Goal: Task Accomplishment & Management: Use online tool/utility

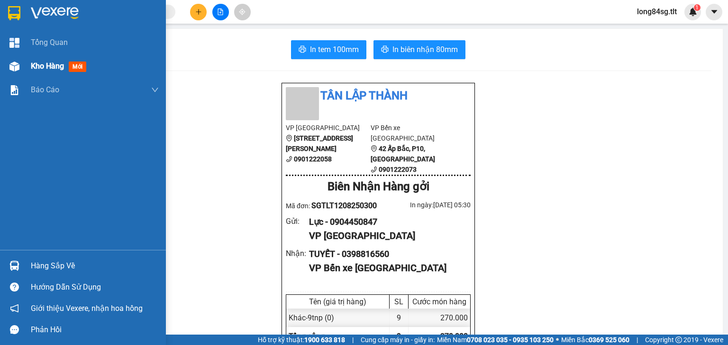
click at [20, 63] on div at bounding box center [14, 66] width 17 height 17
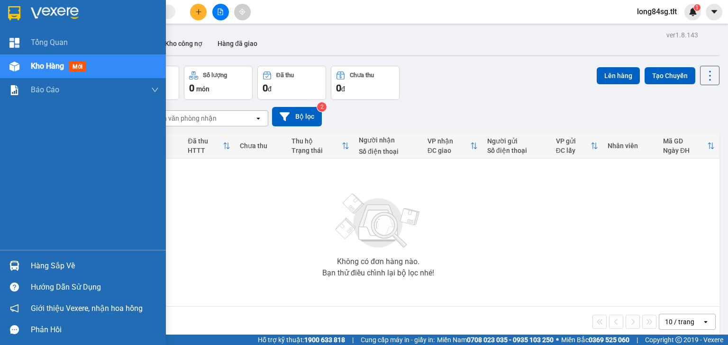
click at [7, 256] on div "Hàng sắp về" at bounding box center [83, 265] width 166 height 21
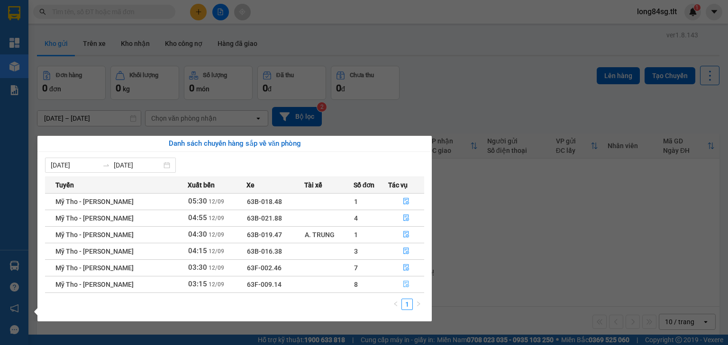
click at [403, 288] on icon "file-done" at bounding box center [406, 284] width 7 height 7
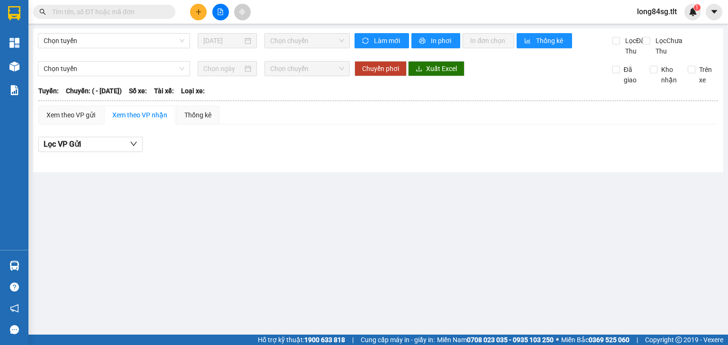
type input "[DATE]"
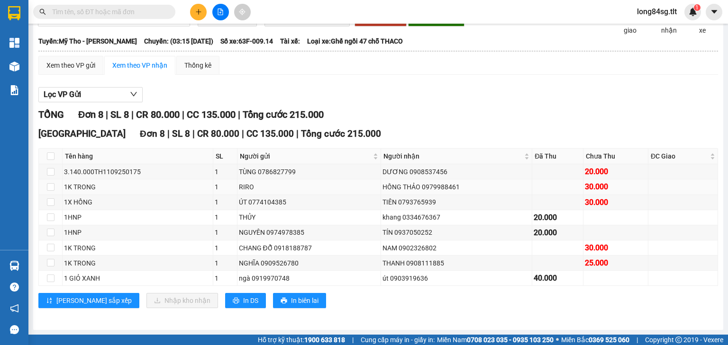
scroll to position [59, 0]
click at [6, 262] on div at bounding box center [14, 266] width 17 height 17
click at [480, 202] on section "Kết quả tìm kiếm ( 0 ) Bộ lọc No Data long84sg.tlt 1 Tổng Quan Kho hàng mới Báo…" at bounding box center [364, 172] width 728 height 345
click at [200, 19] on button at bounding box center [198, 12] width 17 height 17
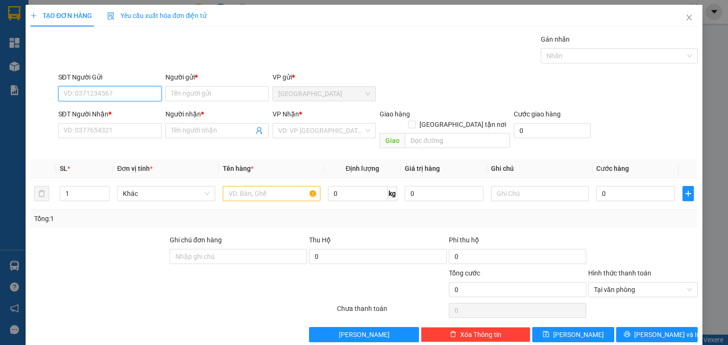
click at [80, 98] on input "SĐT Người Gửi" at bounding box center [109, 93] width 103 height 15
type input "0932434421"
click at [119, 113] on div "0932434421 - NGA" at bounding box center [108, 112] width 91 height 10
type input "NGA"
type input "0932434421"
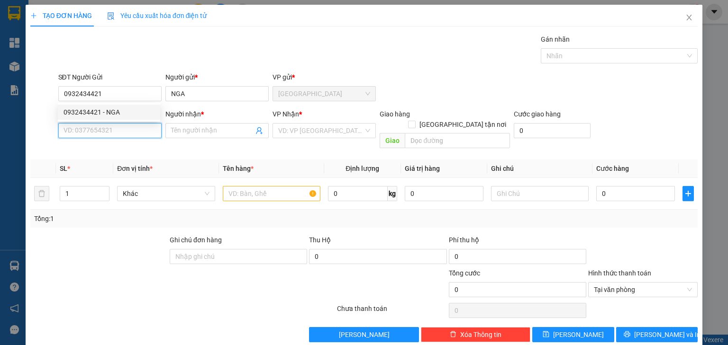
click at [100, 126] on input "SĐT Người Nhận *" at bounding box center [109, 130] width 103 height 15
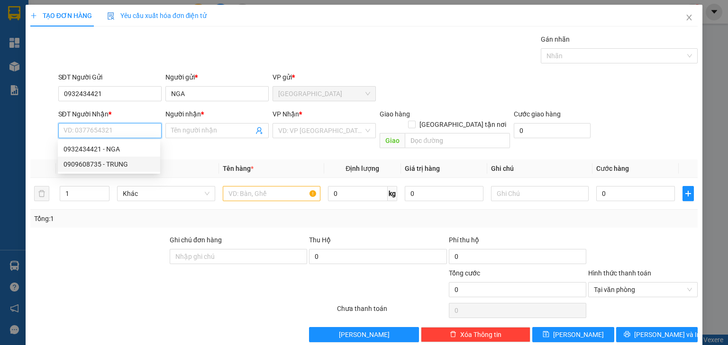
click at [118, 169] on div "0909608735 - TRUNG" at bounding box center [108, 164] width 91 height 10
type input "0909608735"
type input "TRUNG"
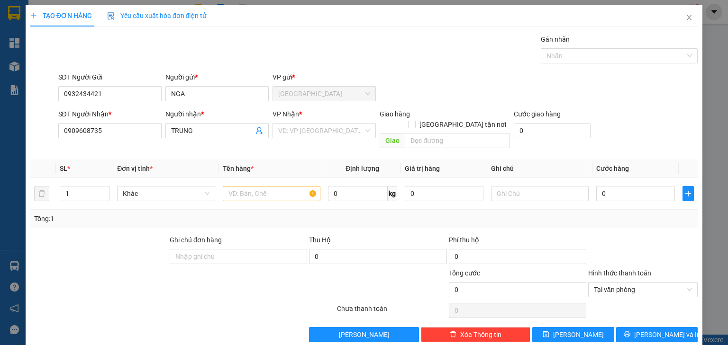
click at [357, 142] on div "Transit Pickup Surcharge Ids Transit Deliver Surcharge Ids Transit Deliver Surc…" at bounding box center [363, 188] width 667 height 308
click at [332, 131] on input "search" at bounding box center [320, 131] width 85 height 14
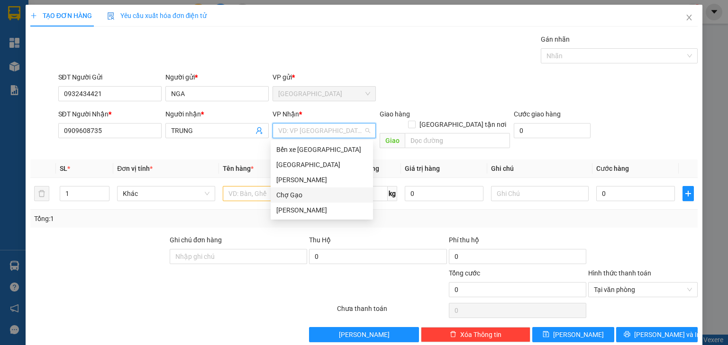
click at [292, 189] on div "Chợ Gạo" at bounding box center [322, 195] width 102 height 15
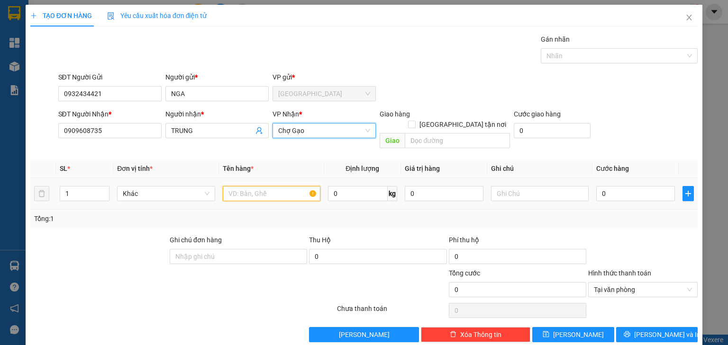
click at [265, 186] on input "text" at bounding box center [272, 193] width 98 height 15
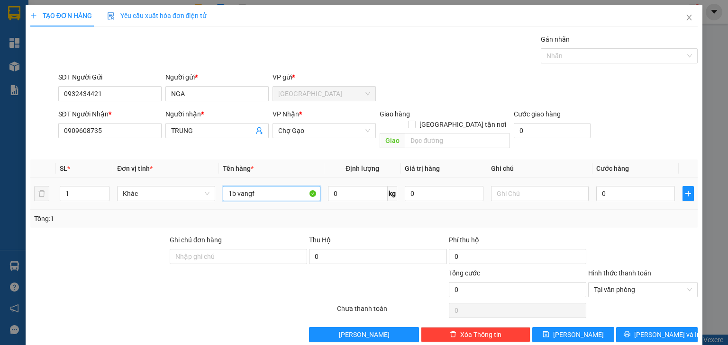
type input "1b vangf"
type input "3"
type input "30"
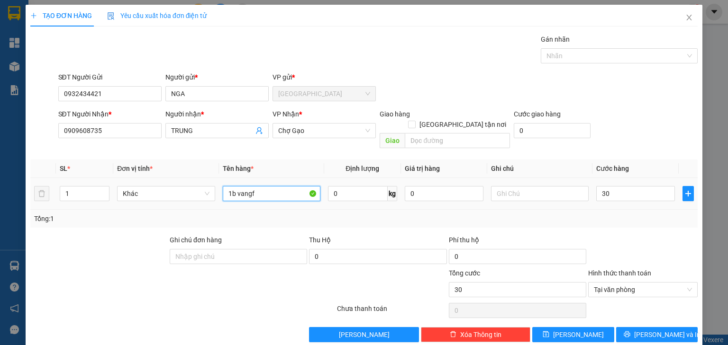
type input "30.000"
click at [269, 186] on input "1b vangf" at bounding box center [272, 193] width 98 height 15
type input "1b vang"
type input "30.000"
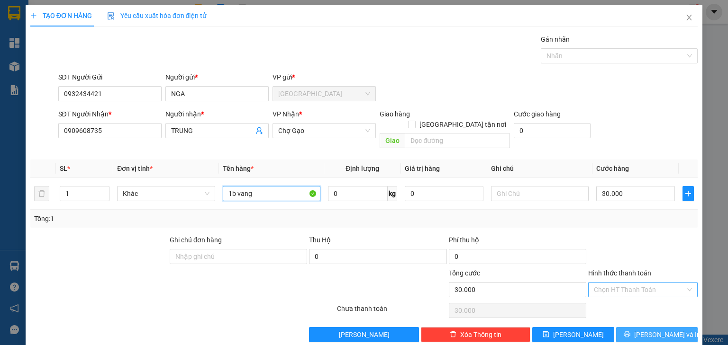
type input "1b vang"
click at [668, 327] on button "Lưu và In" at bounding box center [657, 334] width 82 height 15
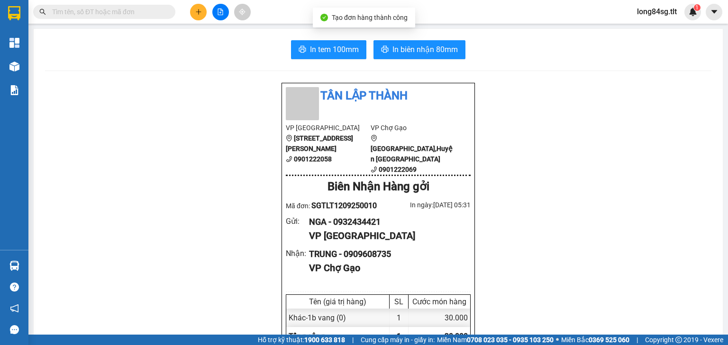
click at [328, 45] on span "In tem 100mm" at bounding box center [334, 50] width 49 height 12
click at [424, 50] on span "In biên nhận 80mm" at bounding box center [424, 50] width 65 height 12
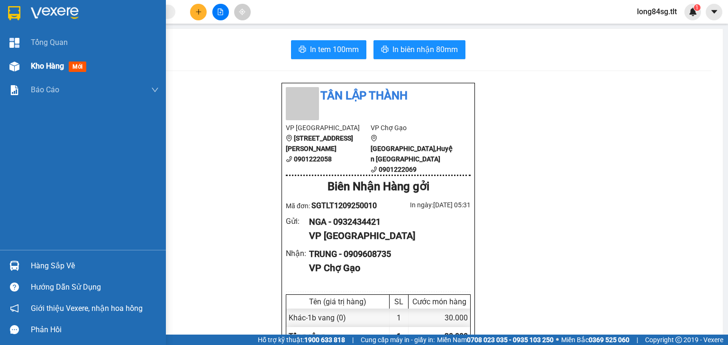
click at [9, 70] on img at bounding box center [14, 67] width 10 height 10
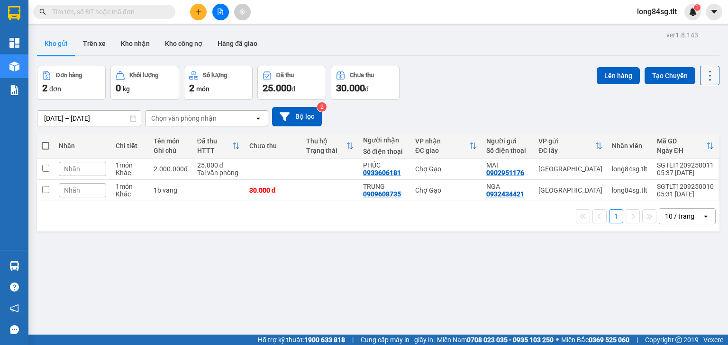
click at [704, 74] on icon at bounding box center [709, 75] width 13 height 13
click at [689, 133] on span "Làm mới" at bounding box center [691, 134] width 26 height 9
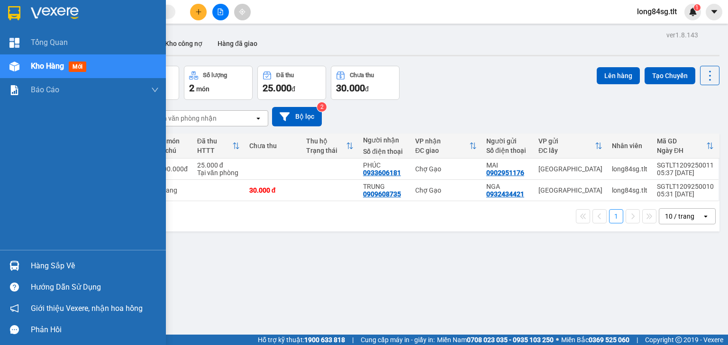
click at [23, 263] on div "Hàng sắp về" at bounding box center [83, 265] width 166 height 21
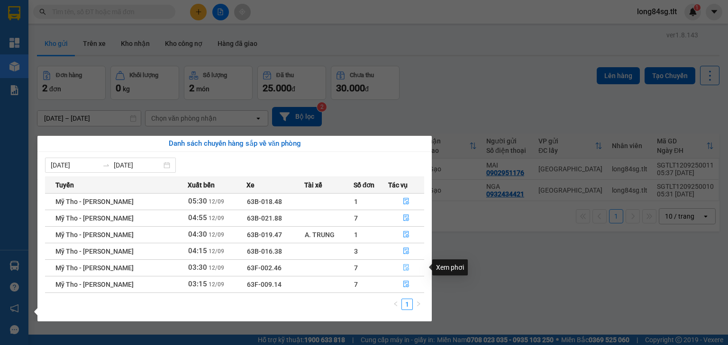
click at [399, 266] on button "button" at bounding box center [407, 268] width 36 height 15
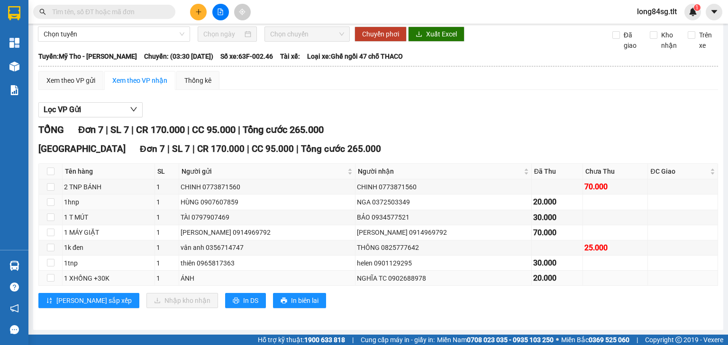
scroll to position [44, 0]
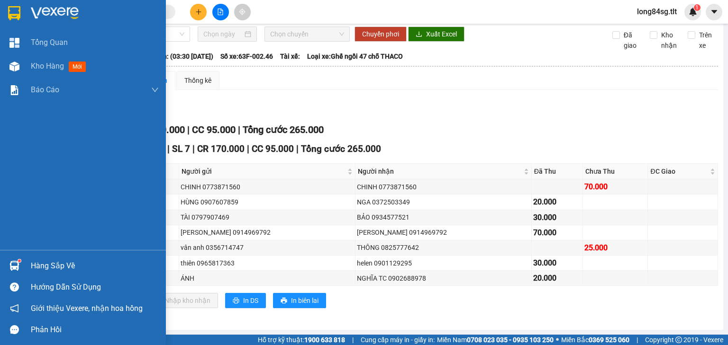
drag, startPoint x: 15, startPoint y: 260, endPoint x: 10, endPoint y: 263, distance: 6.1
click at [15, 260] on div at bounding box center [14, 266] width 17 height 17
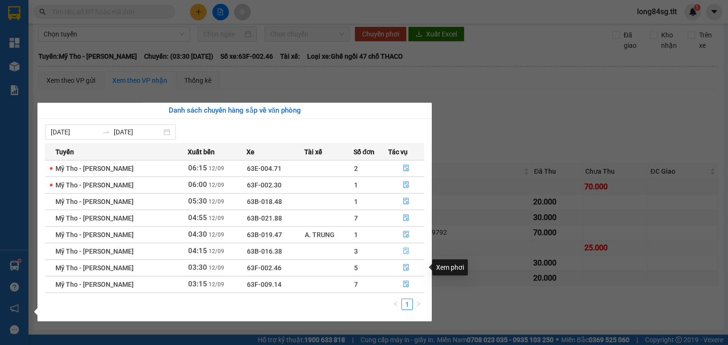
drag, startPoint x: 400, startPoint y: 255, endPoint x: 406, endPoint y: 251, distance: 6.4
click at [406, 252] on button "button" at bounding box center [407, 251] width 36 height 15
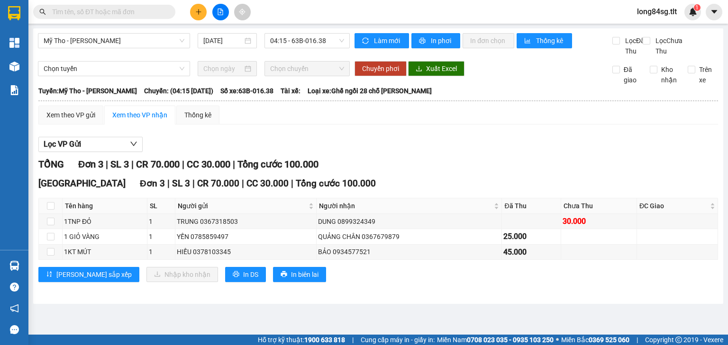
click at [112, 18] on span at bounding box center [104, 12] width 142 height 14
click at [115, 17] on input "text" at bounding box center [108, 12] width 112 height 10
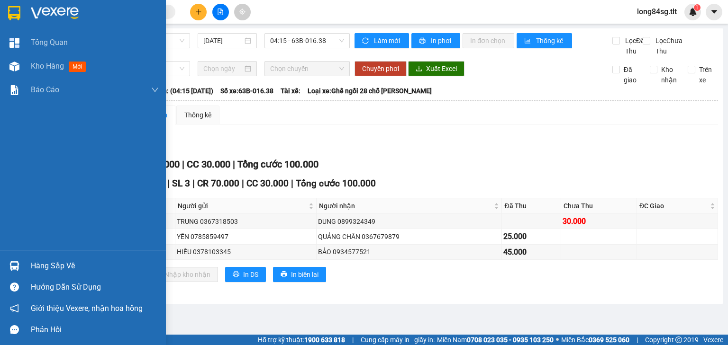
click at [23, 262] on div "Hàng sắp về" at bounding box center [83, 265] width 166 height 21
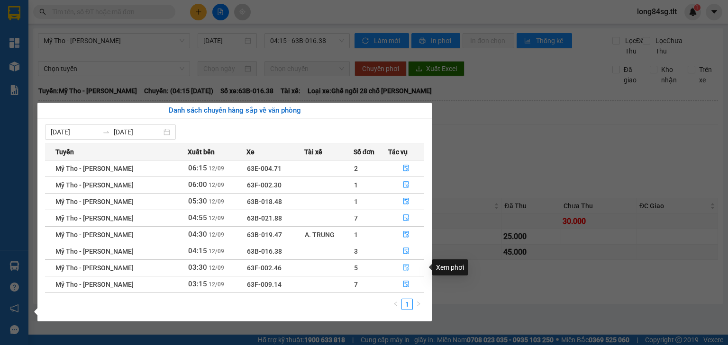
click at [404, 271] on icon "file-done" at bounding box center [406, 267] width 7 height 7
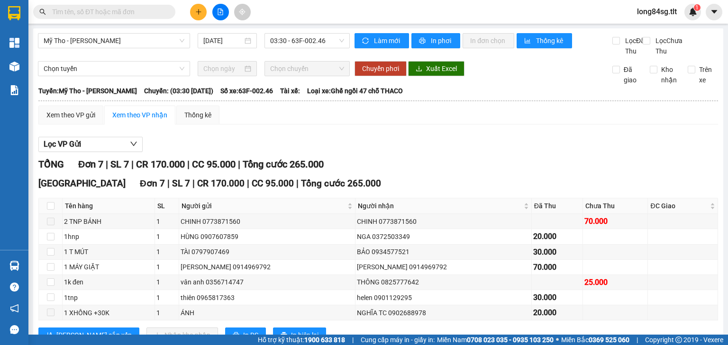
click at [114, 11] on input "text" at bounding box center [108, 12] width 112 height 10
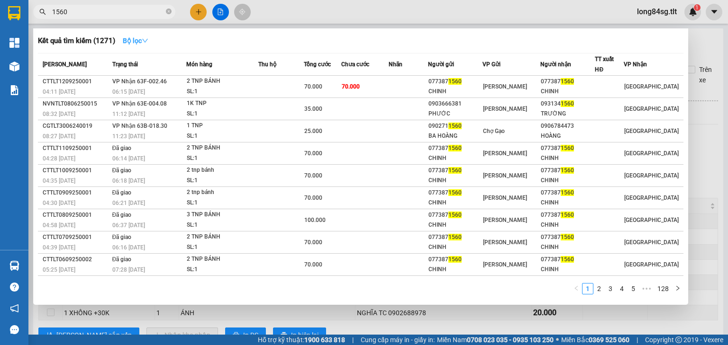
type input "1560"
click at [142, 46] on button "Bộ lọc" at bounding box center [135, 40] width 41 height 15
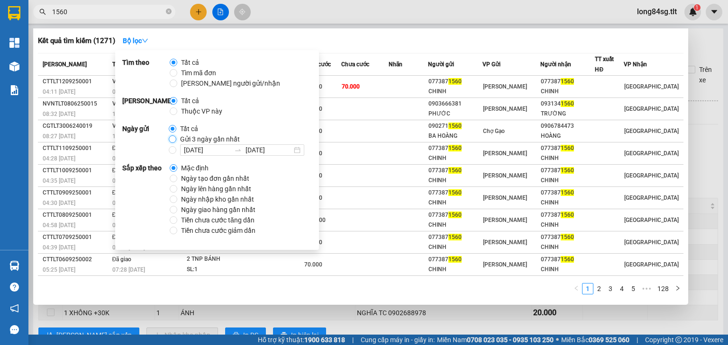
click at [174, 139] on input "Gửi 3 ngày gần nhất" at bounding box center [173, 140] width 8 height 8
radio input "true"
radio input "false"
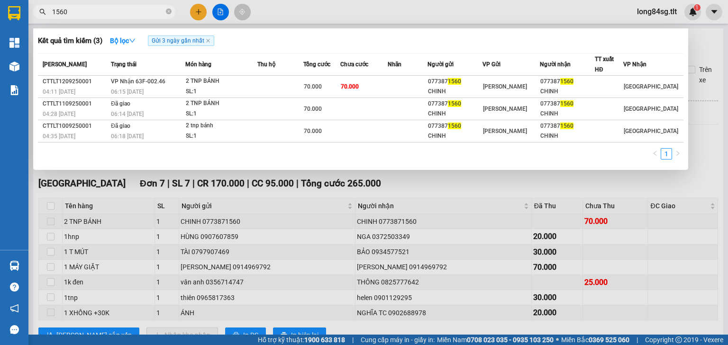
click at [407, 48] on div "Kết quả tìm kiếm ( 3 ) Bộ lọc Gửi 3 ngày gần nhất Mã ĐH Trạng thái Món hàng Thu…" at bounding box center [360, 99] width 655 height 142
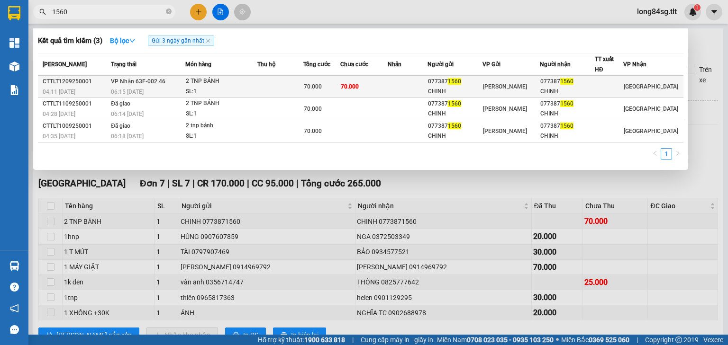
click at [234, 87] on div "SL: 1" at bounding box center [221, 92] width 71 height 10
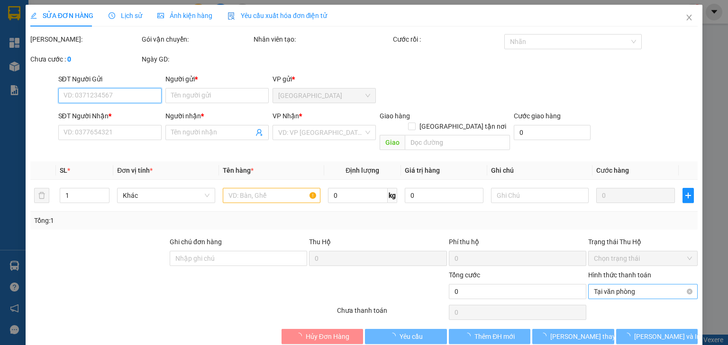
type input "0773871560"
type input "CHINH"
type input "0773871560"
type input "CHINH"
type input "70.000"
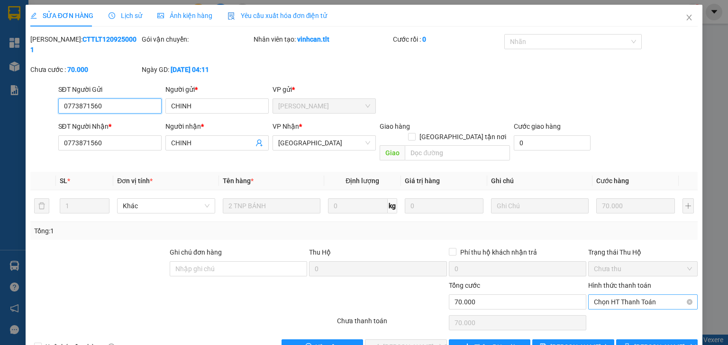
click at [631, 295] on span "Chọn HT Thanh Toán" at bounding box center [643, 302] width 98 height 14
click at [625, 298] on div "Tại văn phòng" at bounding box center [638, 300] width 98 height 10
type input "0"
click at [428, 342] on span "Lưu và Giao hàng" at bounding box center [428, 347] width 91 height 10
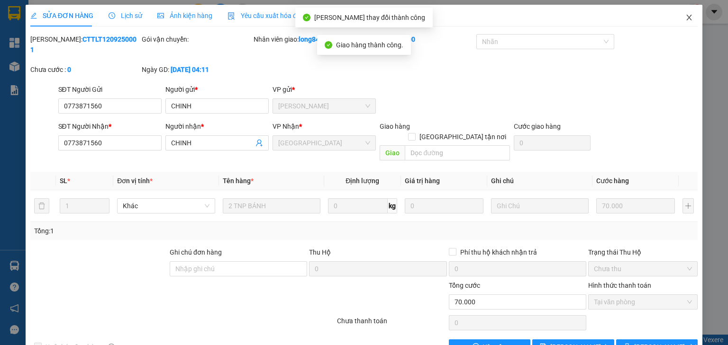
click at [685, 19] on icon "close" at bounding box center [689, 18] width 8 height 8
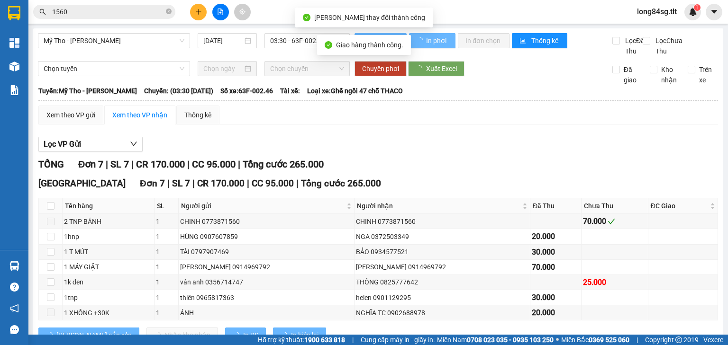
click at [95, 10] on input "1560" at bounding box center [108, 12] width 112 height 10
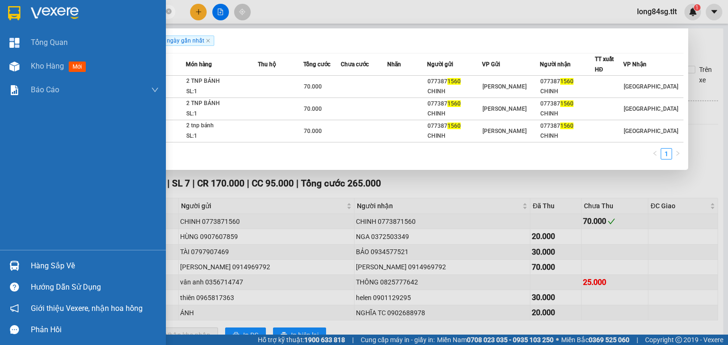
click at [12, 267] on img at bounding box center [14, 266] width 10 height 10
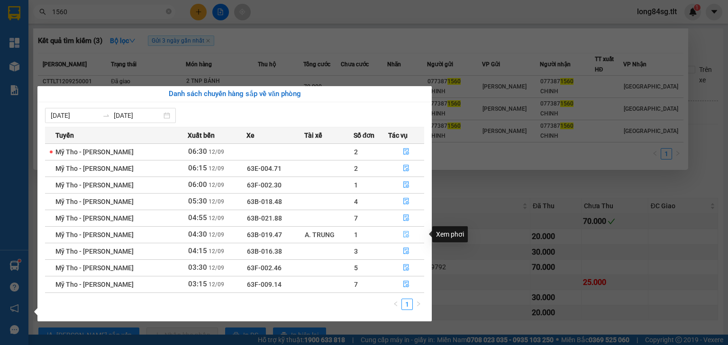
click at [403, 235] on icon "file-done" at bounding box center [406, 234] width 7 height 7
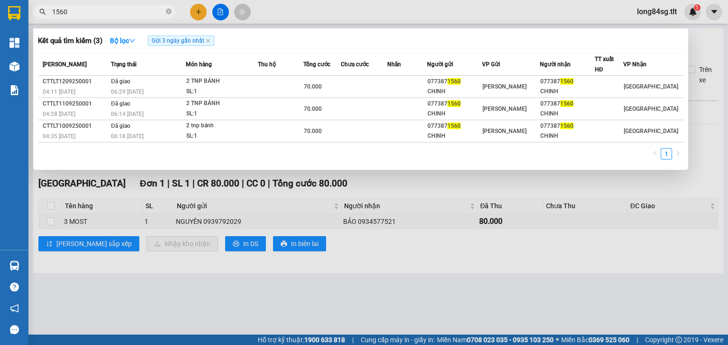
click at [369, 275] on div at bounding box center [364, 172] width 728 height 345
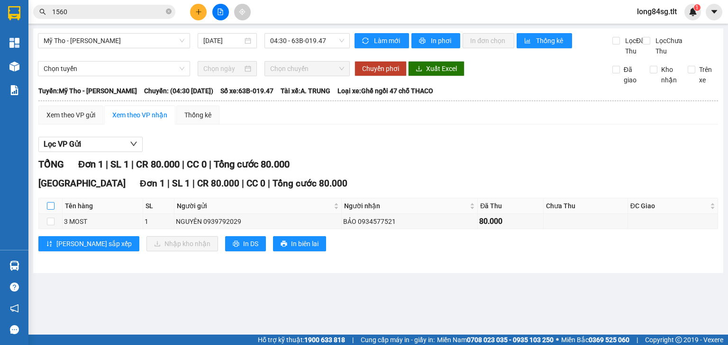
click at [50, 210] on input "checkbox" at bounding box center [51, 206] width 8 height 8
checkbox input "true"
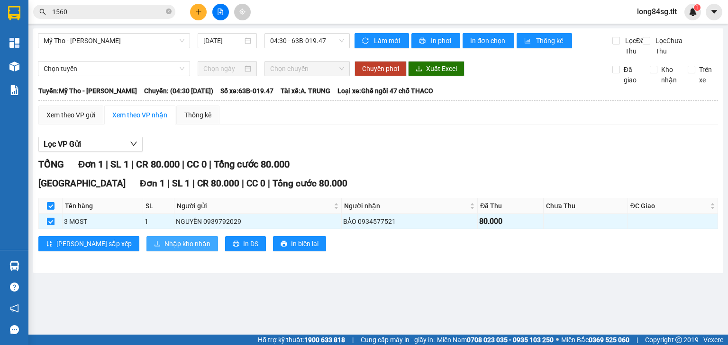
click at [164, 249] on span "Nhập kho nhận" at bounding box center [187, 244] width 46 height 10
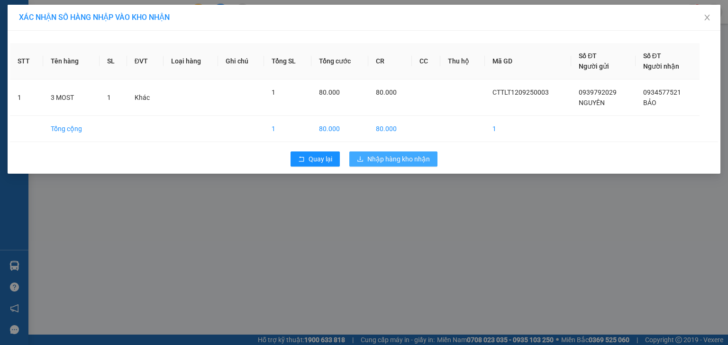
click at [423, 157] on span "Nhập hàng kho nhận" at bounding box center [398, 159] width 63 height 10
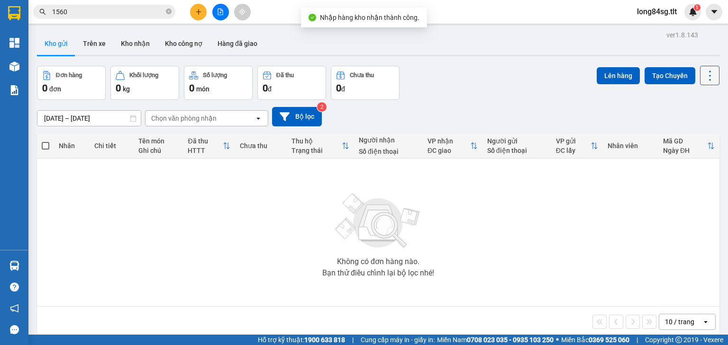
click at [703, 80] on icon at bounding box center [709, 75] width 13 height 13
click at [689, 135] on span "Làm mới" at bounding box center [691, 134] width 26 height 9
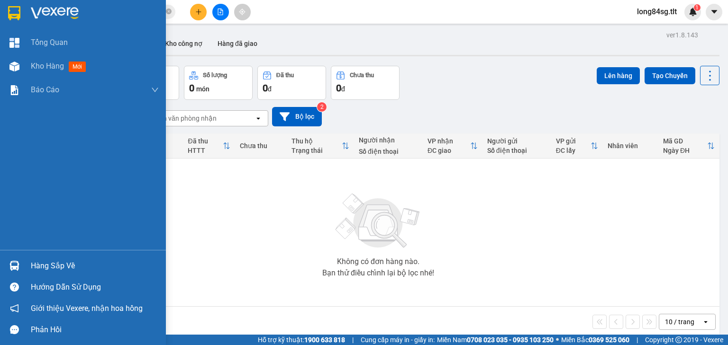
click at [74, 268] on div "Hàng sắp về" at bounding box center [95, 266] width 128 height 14
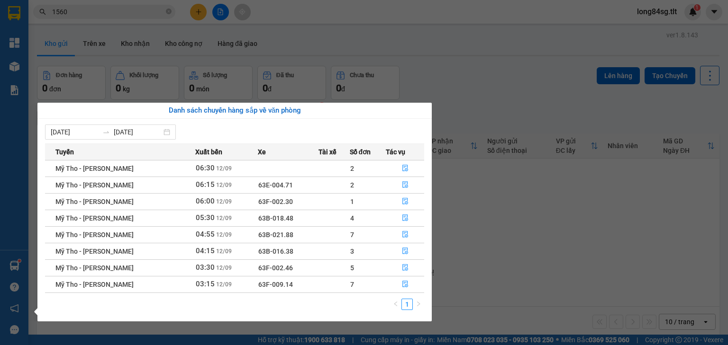
click at [694, 66] on section "Kết quả tìm kiếm ( 3 ) Bộ lọc Gửi 3 ngày gần nhất Mã ĐH Trạng thái Món hàng Thu…" at bounding box center [364, 172] width 728 height 345
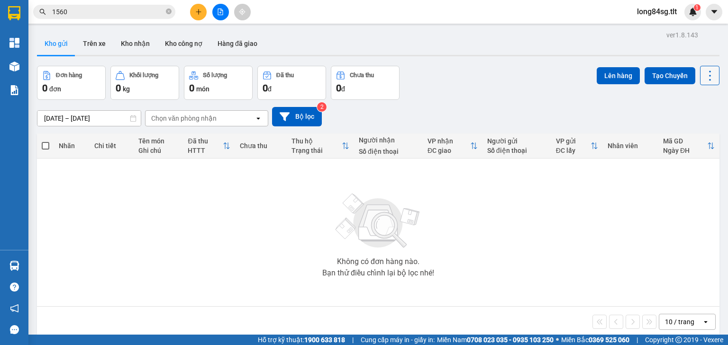
click at [703, 75] on icon at bounding box center [709, 75] width 13 height 13
click at [688, 138] on span "Làm mới" at bounding box center [691, 134] width 26 height 9
click at [703, 75] on icon at bounding box center [709, 75] width 13 height 13
click at [689, 135] on span "Làm mới" at bounding box center [691, 134] width 26 height 9
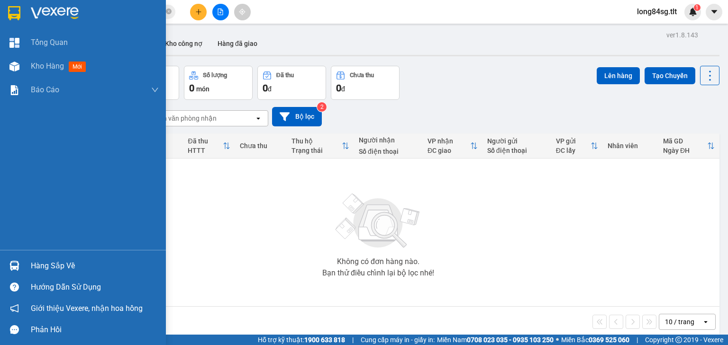
click at [25, 266] on div "Hàng sắp về" at bounding box center [83, 265] width 166 height 21
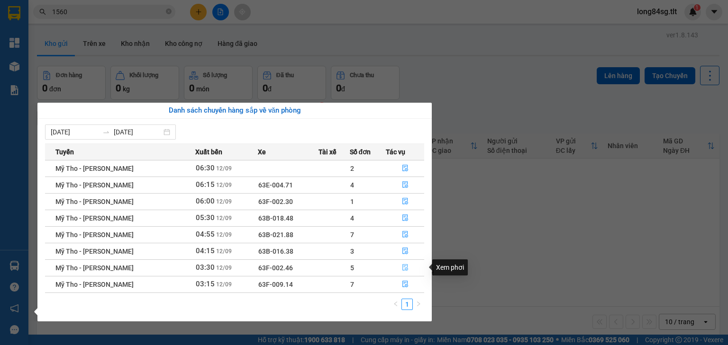
click at [402, 269] on icon "file-done" at bounding box center [405, 267] width 7 height 7
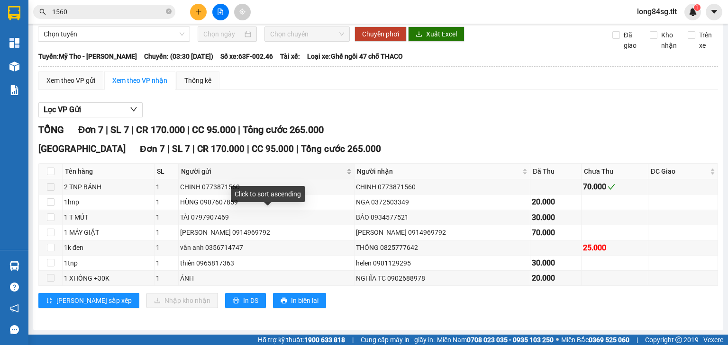
scroll to position [44, 0]
